Goal: Navigation & Orientation: Find specific page/section

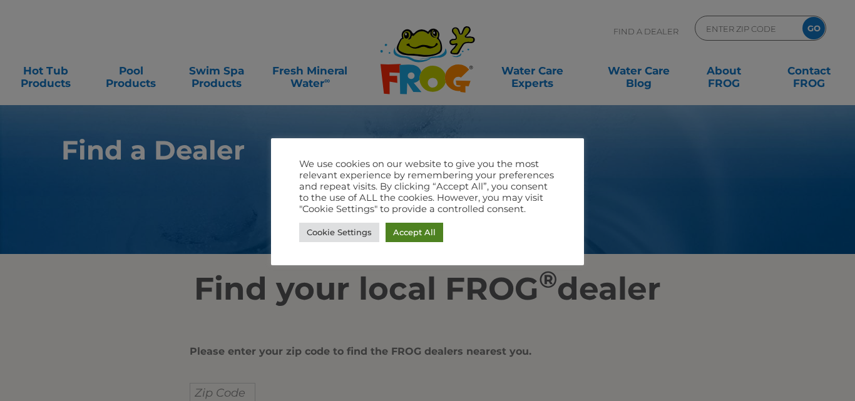
drag, startPoint x: 421, startPoint y: 230, endPoint x: 415, endPoint y: 232, distance: 6.4
click at [421, 230] on link "Accept All" at bounding box center [415, 232] width 58 height 19
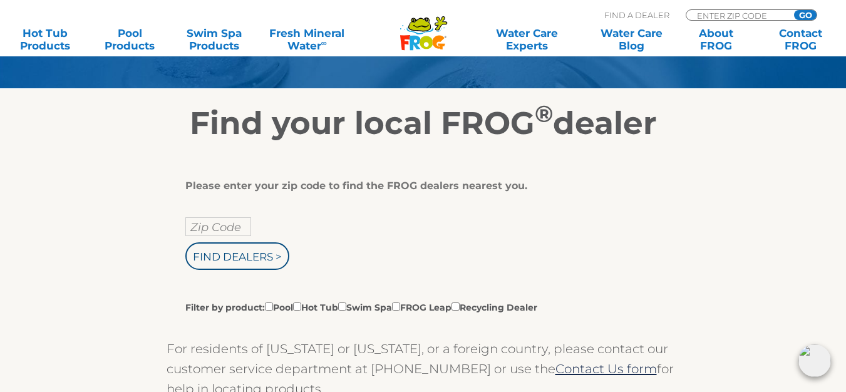
scroll to position [188, 0]
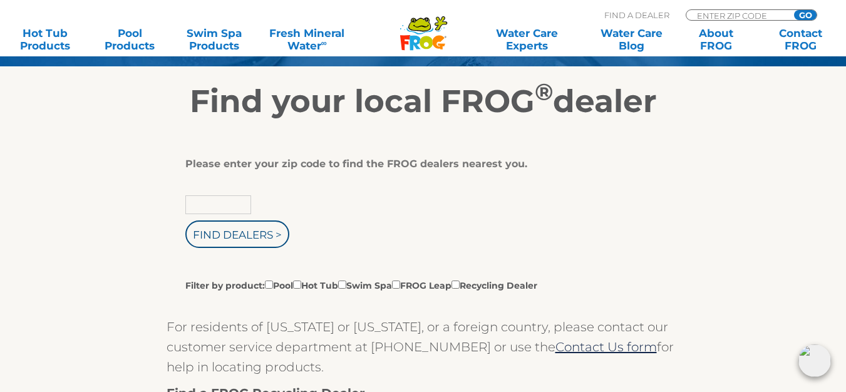
click at [196, 209] on input "text" at bounding box center [218, 204] width 66 height 19
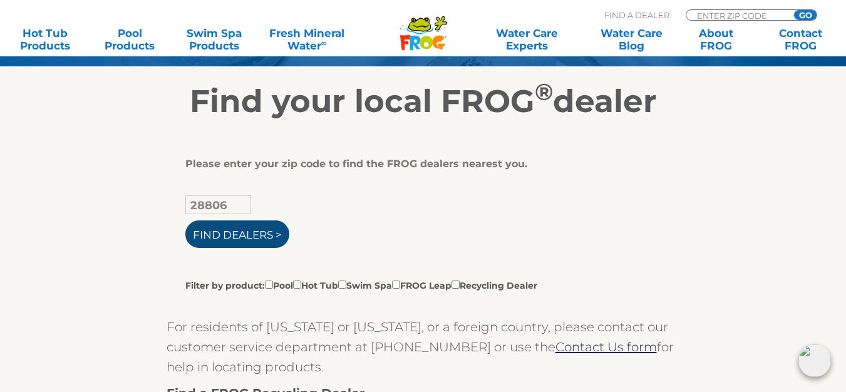
type input "28806"
drag, startPoint x: 245, startPoint y: 239, endPoint x: 271, endPoint y: 240, distance: 26.3
click at [245, 239] on input "Find Dealers >" at bounding box center [237, 234] width 104 height 28
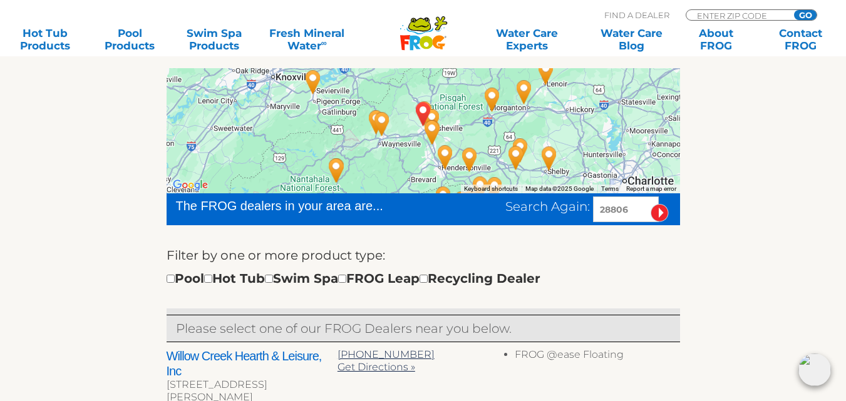
scroll to position [251, 0]
